Goal: Task Accomplishment & Management: Manage account settings

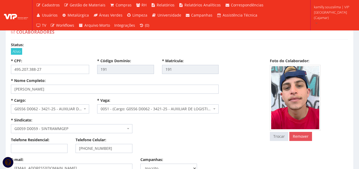
select select
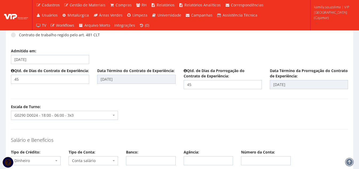
scroll to position [721, 0]
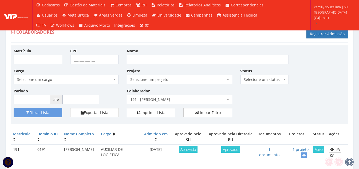
scroll to position [19, 0]
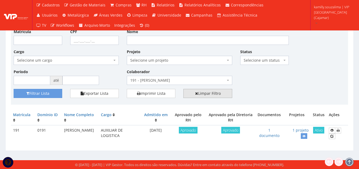
click at [216, 95] on link "Limpar Filtro" at bounding box center [207, 93] width 49 height 9
